Goal: Task Accomplishment & Management: Use online tool/utility

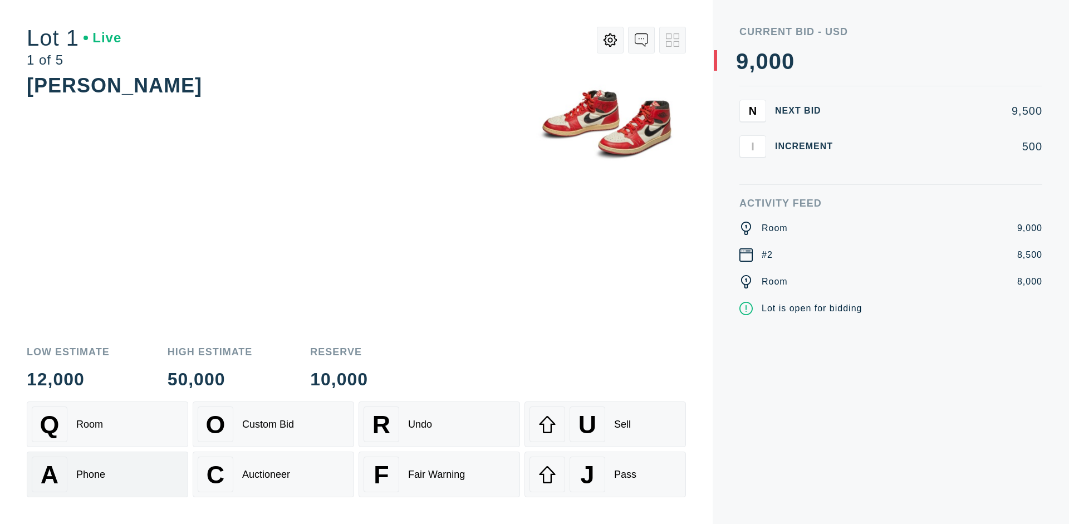
click at [107, 474] on div "A Phone" at bounding box center [107, 474] width 151 height 36
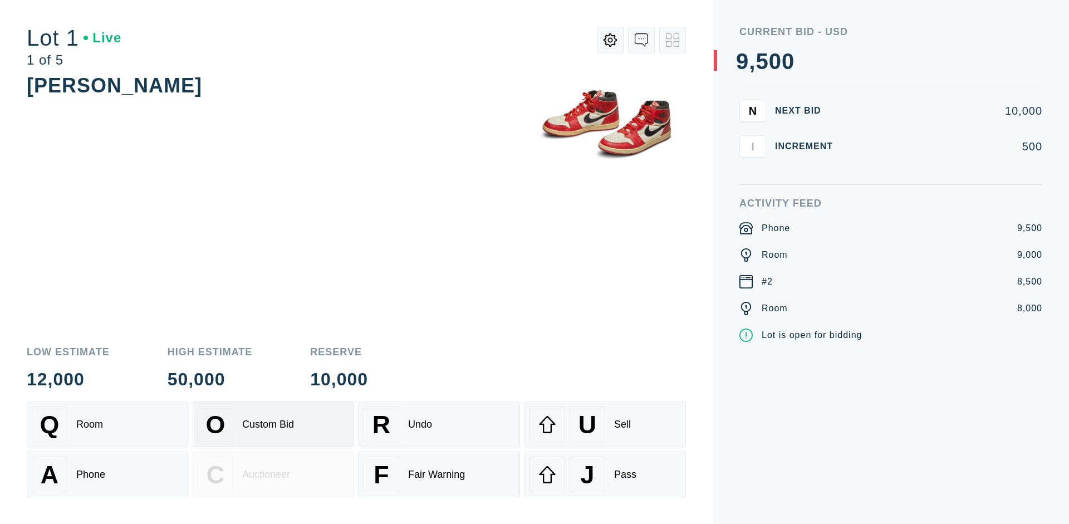
click at [273, 424] on div "Custom Bid" at bounding box center [268, 425] width 52 height 12
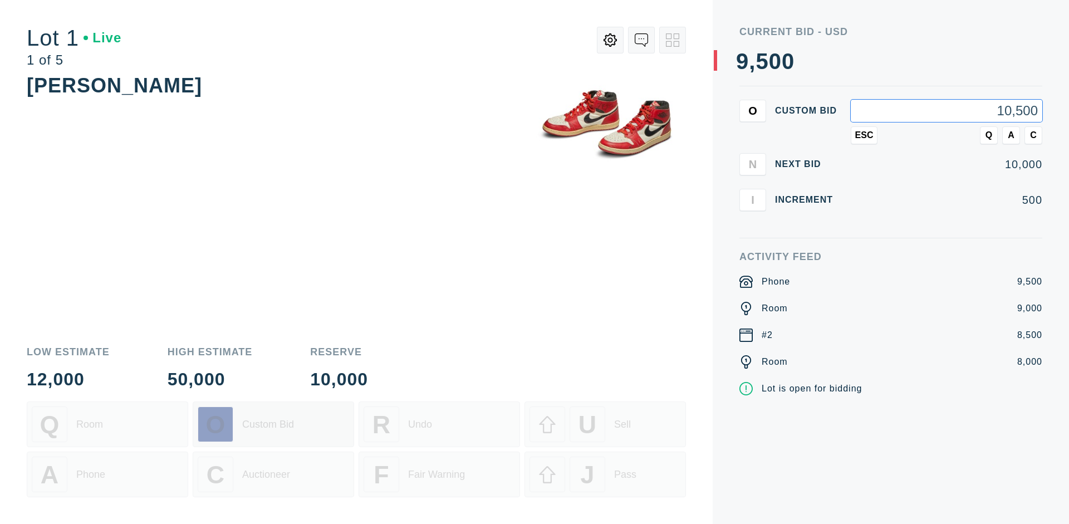
type input "10,500"
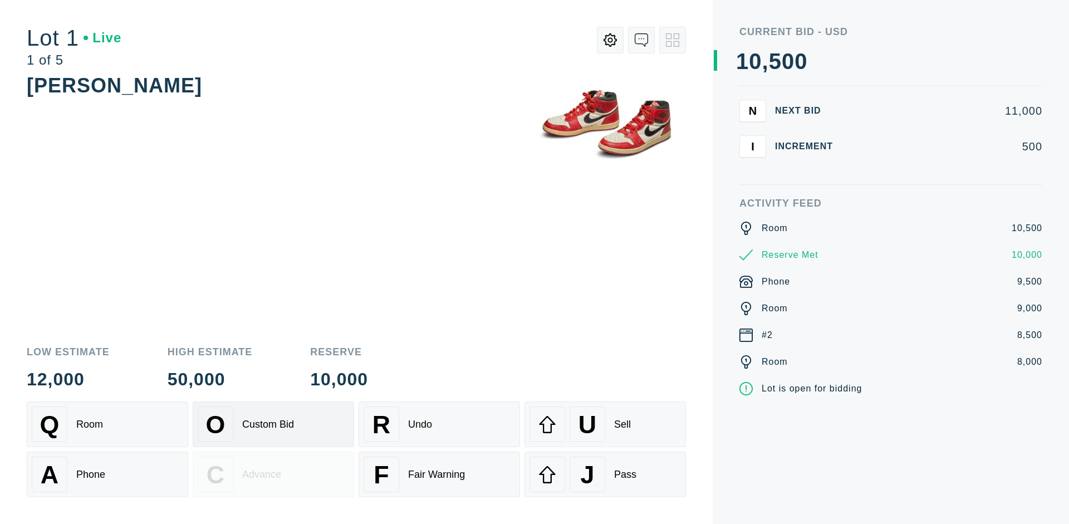
click at [273, 424] on div "Custom Bid" at bounding box center [268, 425] width 52 height 12
